Goal: Transaction & Acquisition: Book appointment/travel/reservation

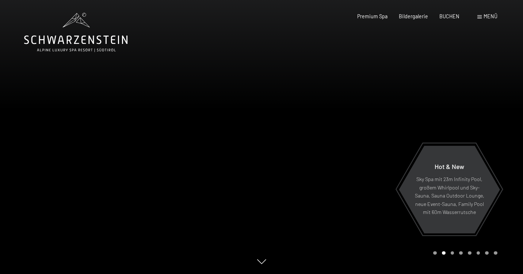
click at [489, 15] on span "Menü" at bounding box center [491, 16] width 14 height 6
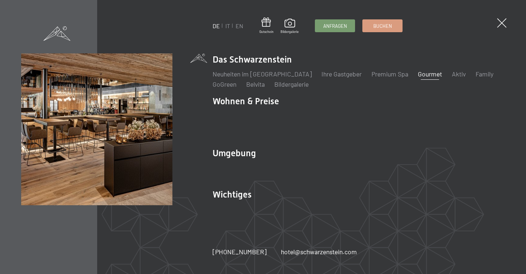
click at [418, 78] on link "Gourmet" at bounding box center [430, 74] width 24 height 8
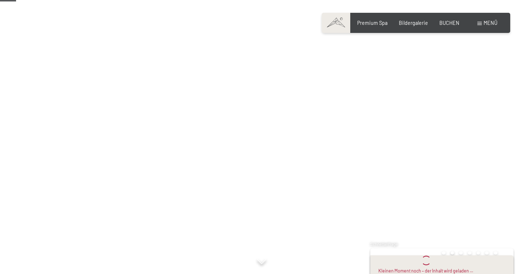
scroll to position [80, 0]
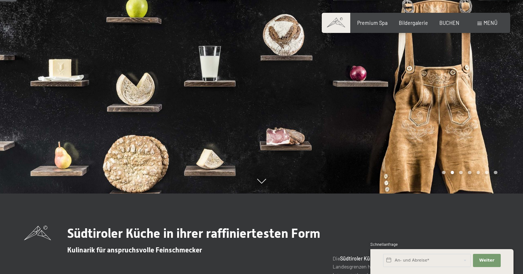
click at [410, 262] on input "text" at bounding box center [427, 259] width 88 height 13
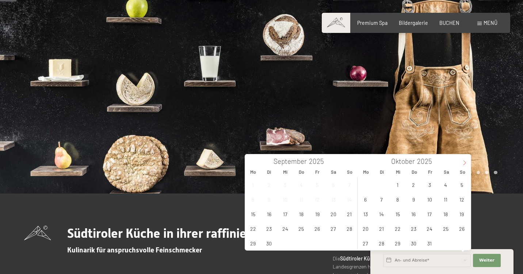
click at [466, 163] on icon at bounding box center [464, 162] width 5 height 5
click at [462, 199] on span "14" at bounding box center [462, 199] width 14 height 14
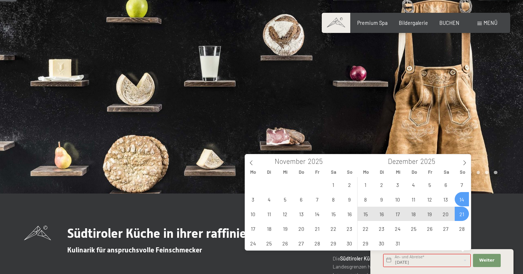
click at [463, 212] on span "21" at bounding box center [462, 213] width 14 height 14
type input "So. 14.12.2025 - So. 21.12.2025"
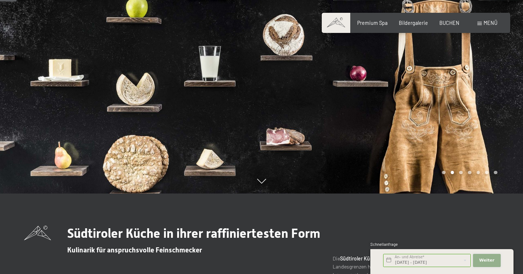
click at [486, 260] on span "Weiter" at bounding box center [486, 260] width 15 height 6
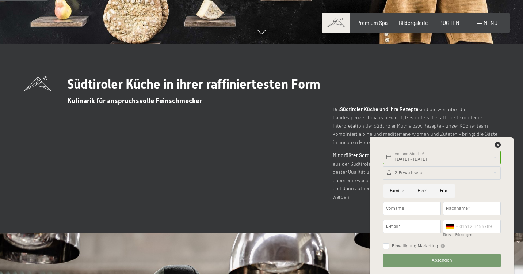
scroll to position [230, 0]
click at [498, 145] on icon at bounding box center [498, 145] width 6 height 6
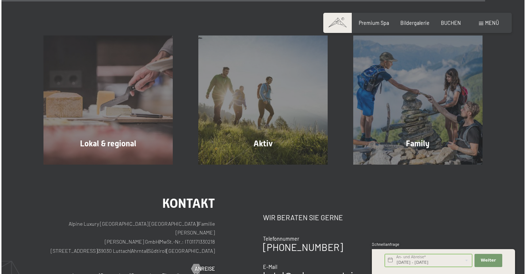
scroll to position [2186, 0]
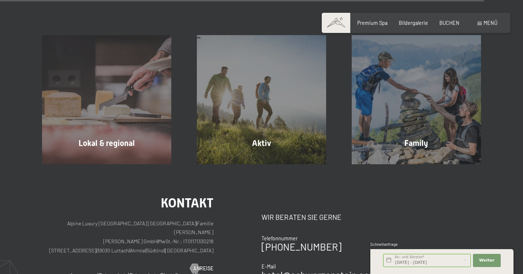
click at [488, 22] on span "Menü" at bounding box center [491, 23] width 14 height 6
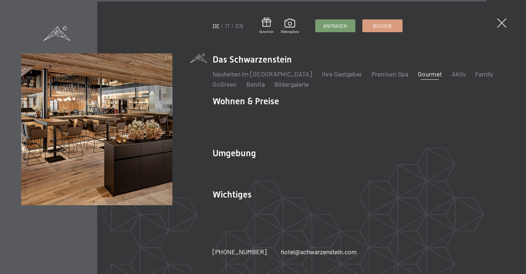
click at [314, 70] on li "Das Schwarzenstein Neuheiten im Schwarzenstein Ihre Gastgeber Premium Spa Gourm…" at bounding box center [359, 70] width 292 height 35
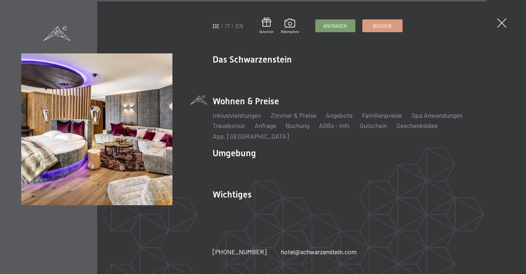
click at [240, 110] on li "Wohnen & Preise Inklusivleistungen Zimmer & Preise Liste Angebote Liste Familie…" at bounding box center [359, 117] width 292 height 45
click at [253, 107] on li "Wohnen & Preise Inklusivleistungen Zimmer & Preise Liste Angebote Liste Familie…" at bounding box center [359, 117] width 292 height 45
click at [242, 119] on link "Inklusivleistungen" at bounding box center [237, 115] width 48 height 8
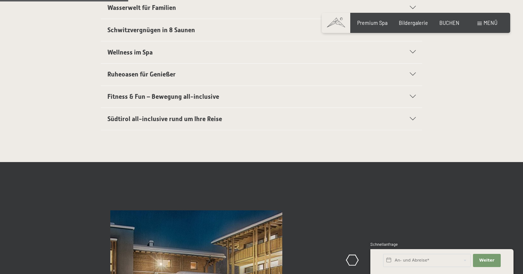
scroll to position [298, 0]
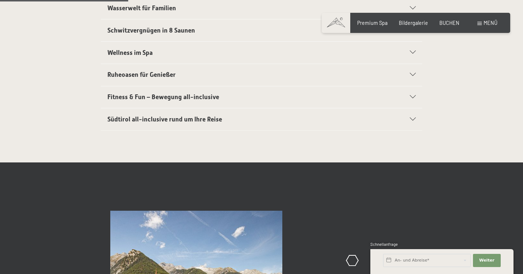
click at [412, 118] on icon at bounding box center [413, 119] width 6 height 3
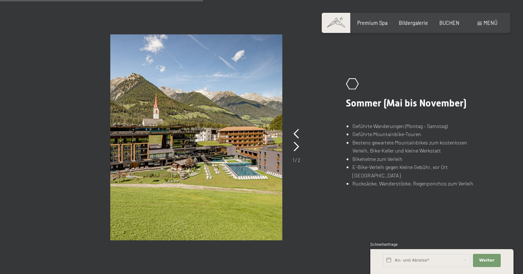
scroll to position [469, 0]
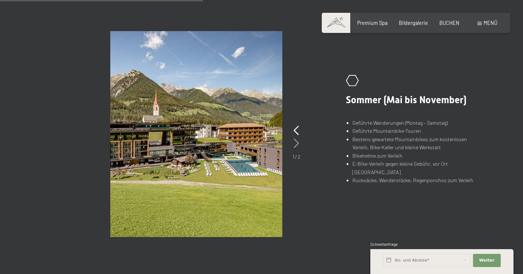
click at [298, 141] on icon at bounding box center [296, 142] width 5 height 9
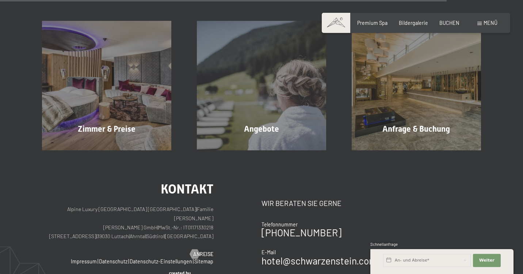
scroll to position [1059, 0]
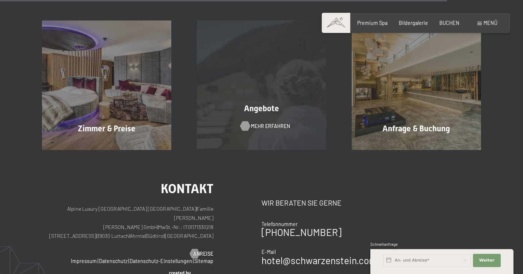
click at [264, 124] on span "Mehr erfahren" at bounding box center [270, 125] width 39 height 7
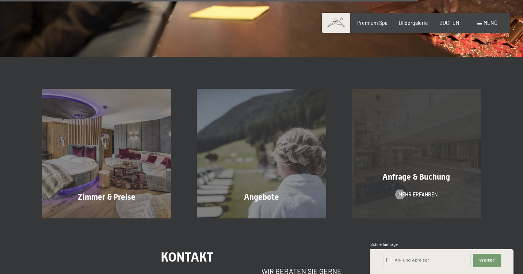
scroll to position [992, 0]
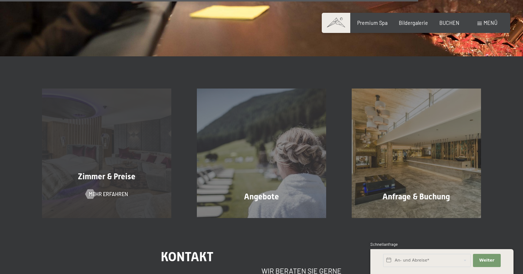
click at [109, 175] on span "Zimmer & Preise" at bounding box center [107, 176] width 58 height 9
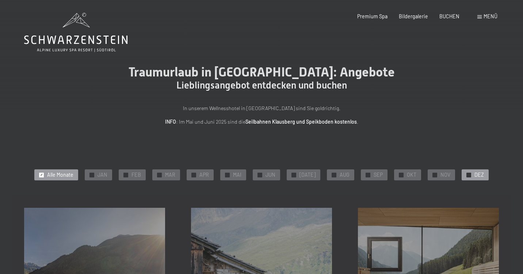
click at [474, 175] on span "DEZ" at bounding box center [478, 174] width 9 height 7
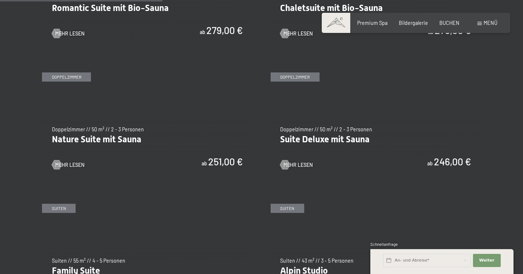
scroll to position [616, 0]
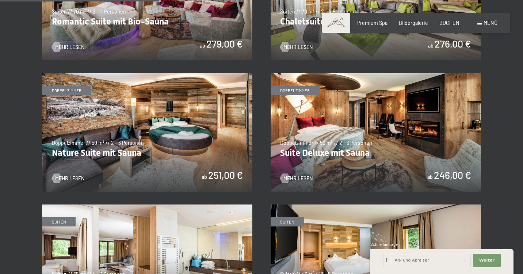
click at [324, 148] on img at bounding box center [376, 132] width 210 height 118
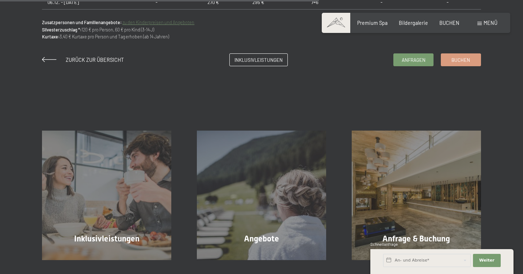
scroll to position [624, 0]
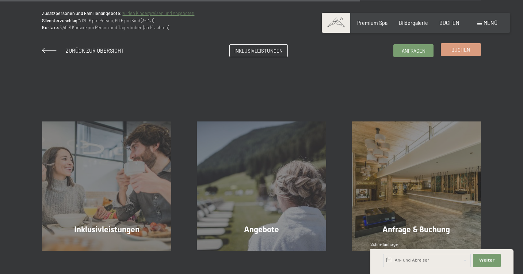
click at [456, 48] on span "Buchen" at bounding box center [460, 49] width 19 height 7
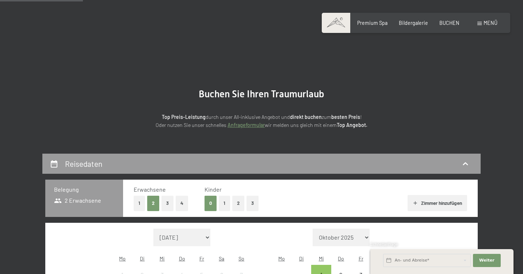
scroll to position [121, 0]
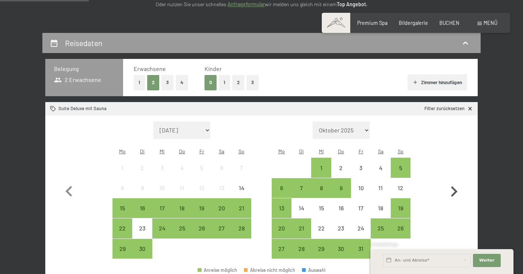
click at [456, 186] on icon "button" at bounding box center [454, 191] width 7 height 11
select select "[DATE]"
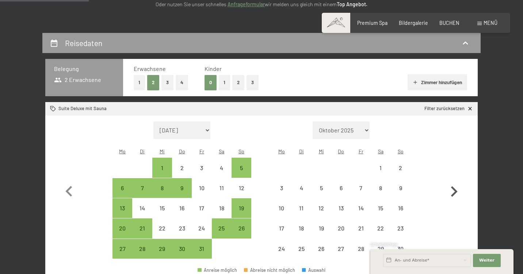
select select "[DATE]"
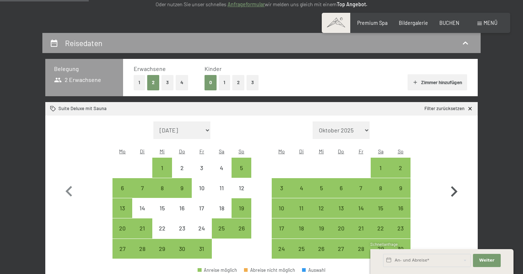
click at [457, 186] on icon "button" at bounding box center [454, 191] width 7 height 11
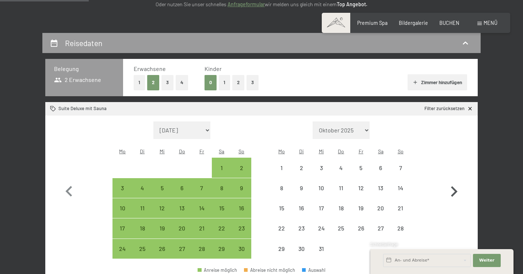
select select "[DATE]"
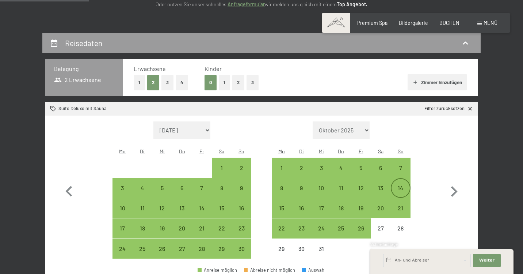
click at [400, 185] on div "14" at bounding box center [400, 194] width 18 height 18
select select "[DATE]"
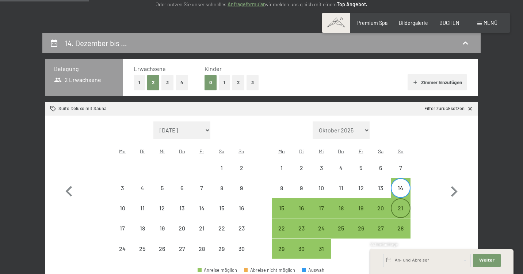
click at [403, 205] on div "21" at bounding box center [400, 214] width 18 height 18
select select "[DATE]"
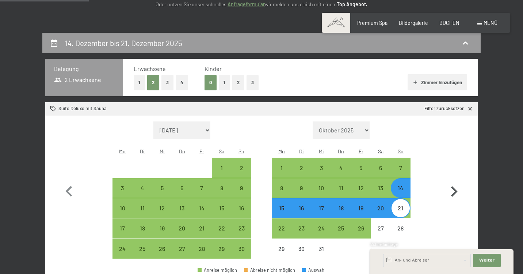
click at [455, 186] on icon "button" at bounding box center [454, 191] width 7 height 11
select select "[DATE]"
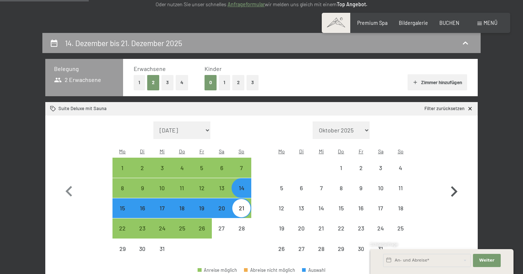
select select "[DATE]"
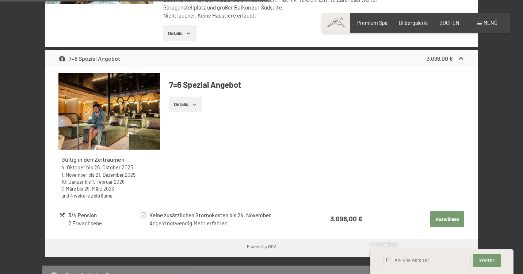
scroll to position [531, 0]
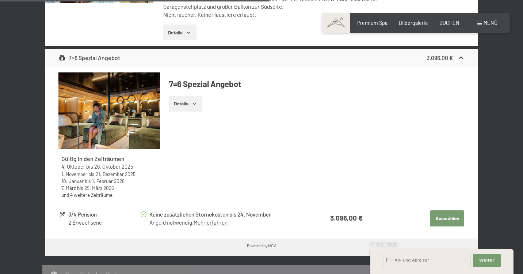
click at [448, 210] on button "Auswählen" at bounding box center [447, 218] width 34 height 16
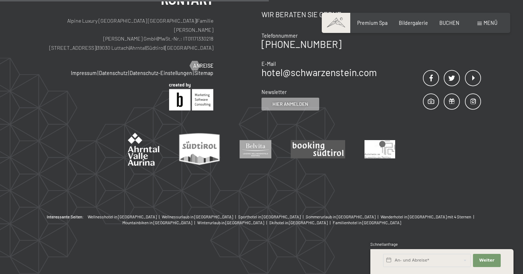
scroll to position [153, 0]
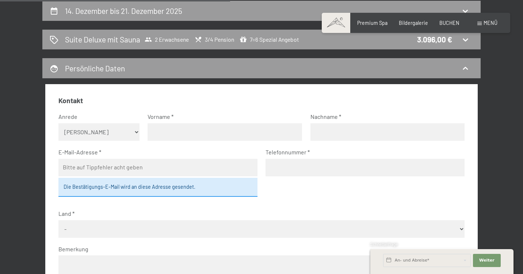
click at [448, 205] on fieldset "Kontakt Anrede [PERSON_NAME] Frau [PERSON_NAME] Vorname Nachname E-Mail-Adresse…" at bounding box center [261, 212] width 406 height 232
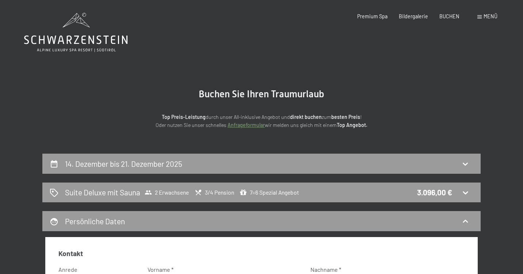
scroll to position [0, 0]
